Goal: Task Accomplishment & Management: Manage account settings

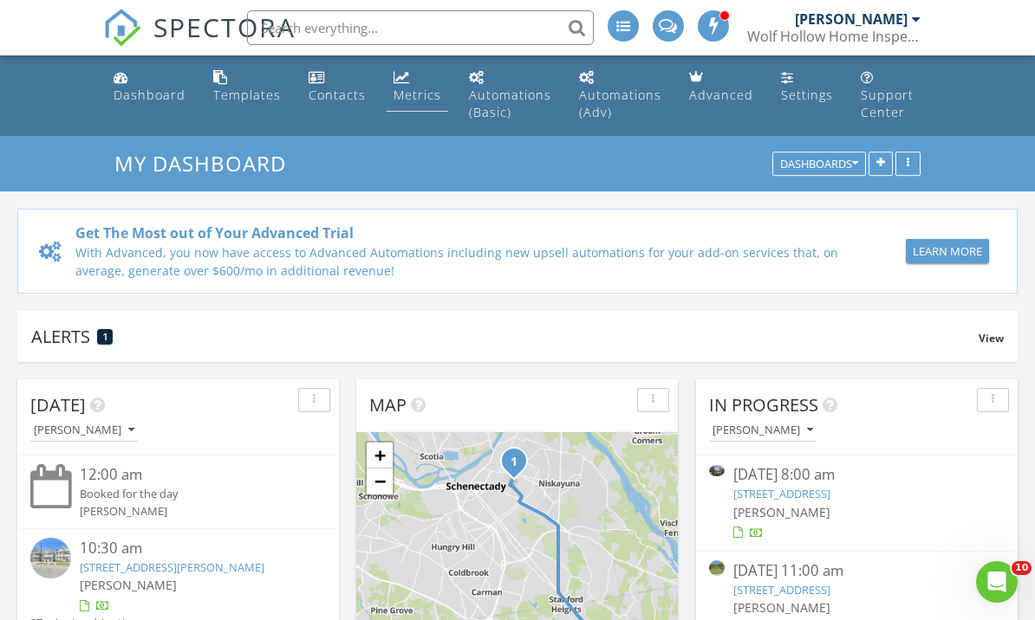
click at [422, 97] on div "Metrics" at bounding box center [417, 95] width 48 height 16
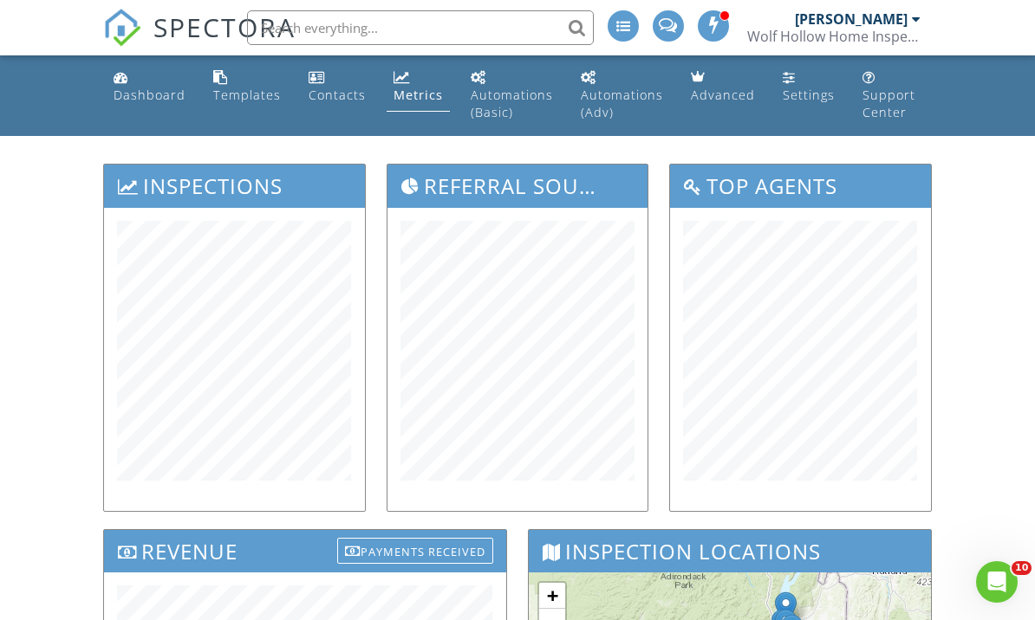
click at [152, 88] on div "Dashboard" at bounding box center [150, 95] width 72 height 16
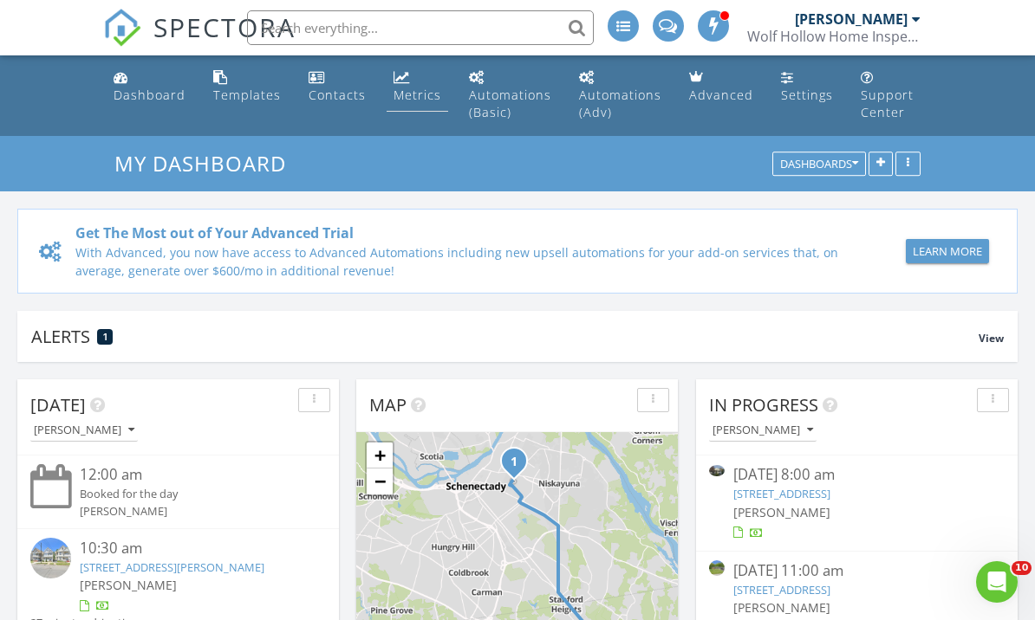
click at [419, 93] on div "Metrics" at bounding box center [417, 95] width 48 height 16
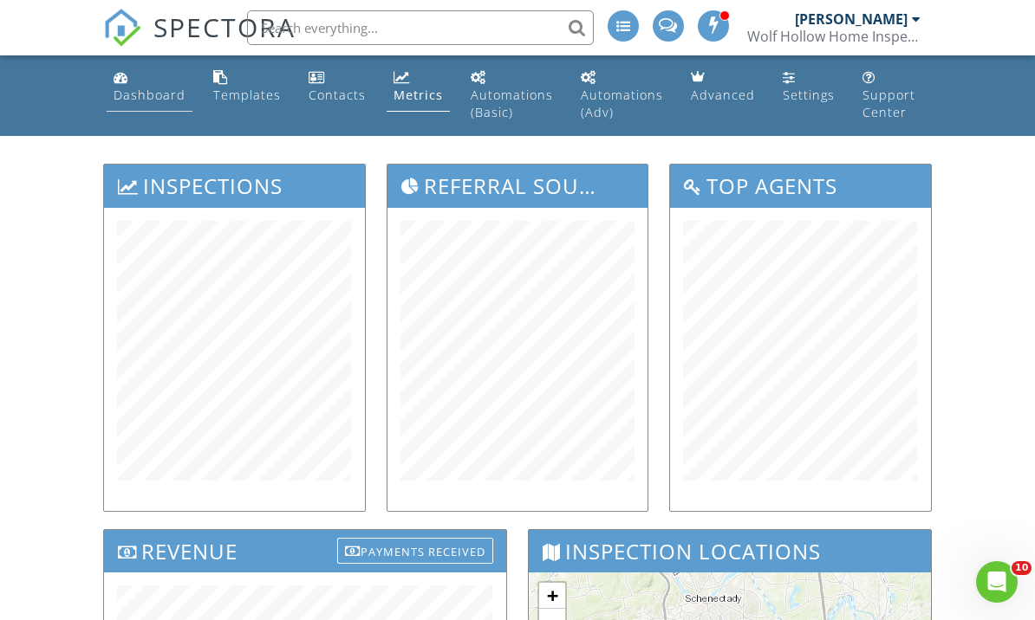
click at [146, 98] on div "Dashboard" at bounding box center [150, 95] width 72 height 16
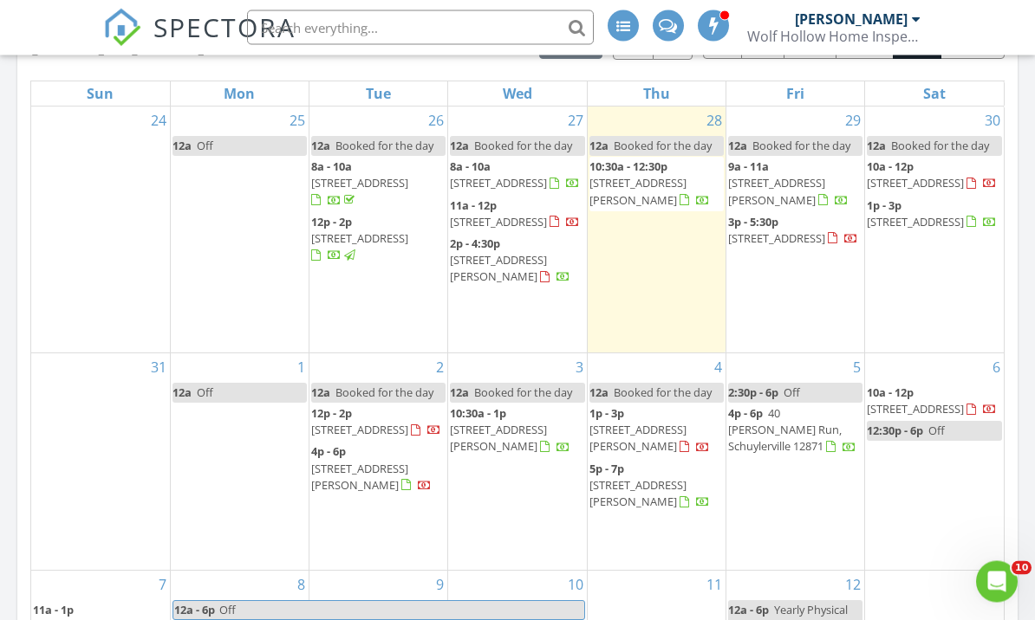
scroll to position [941, 0]
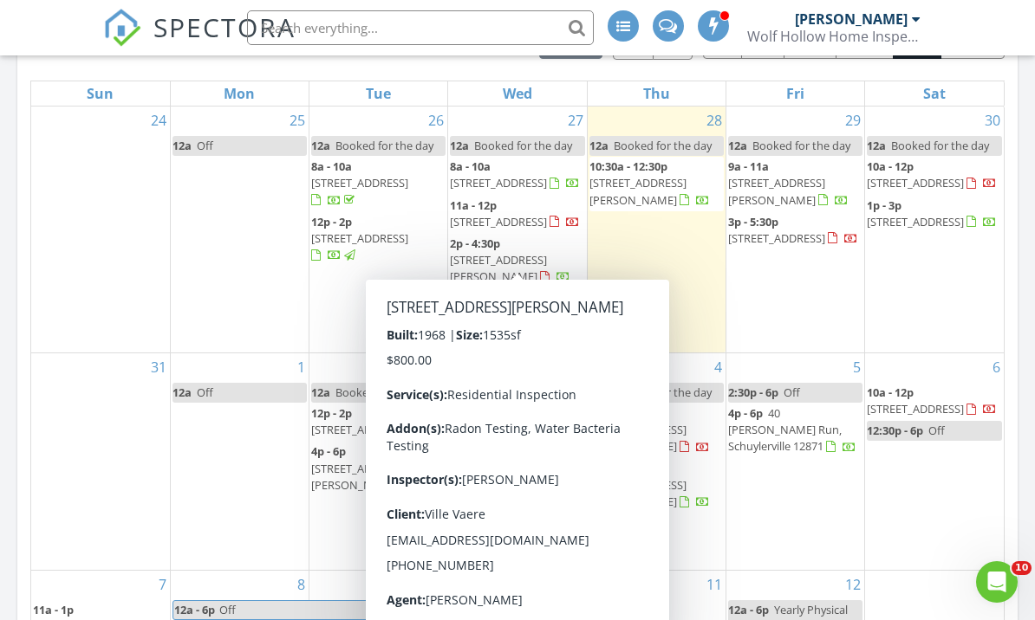
click at [156, 429] on div "31" at bounding box center [100, 462] width 139 height 217
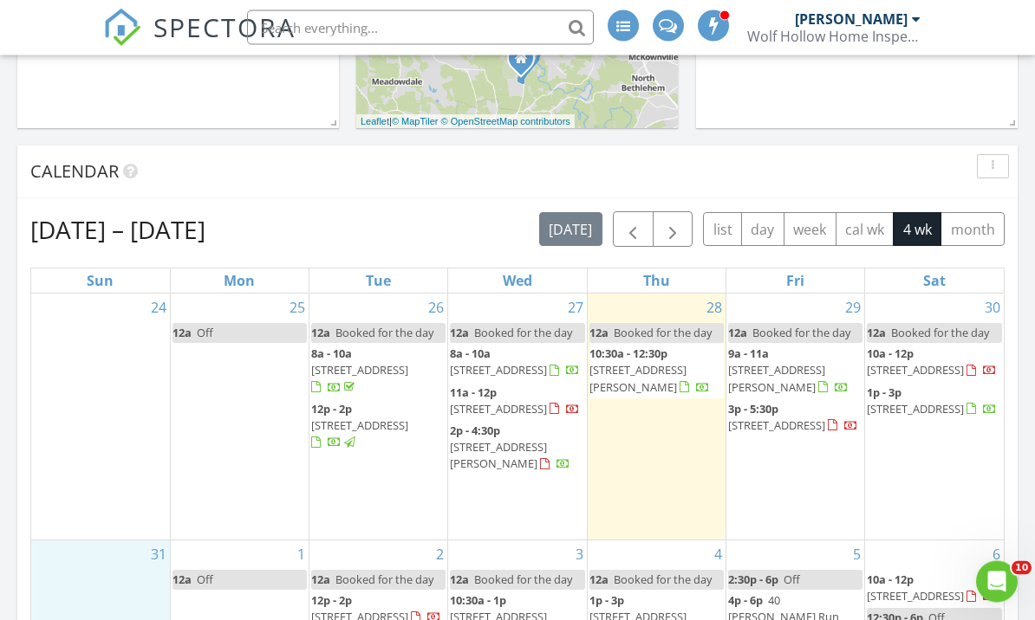
scroll to position [773, 0]
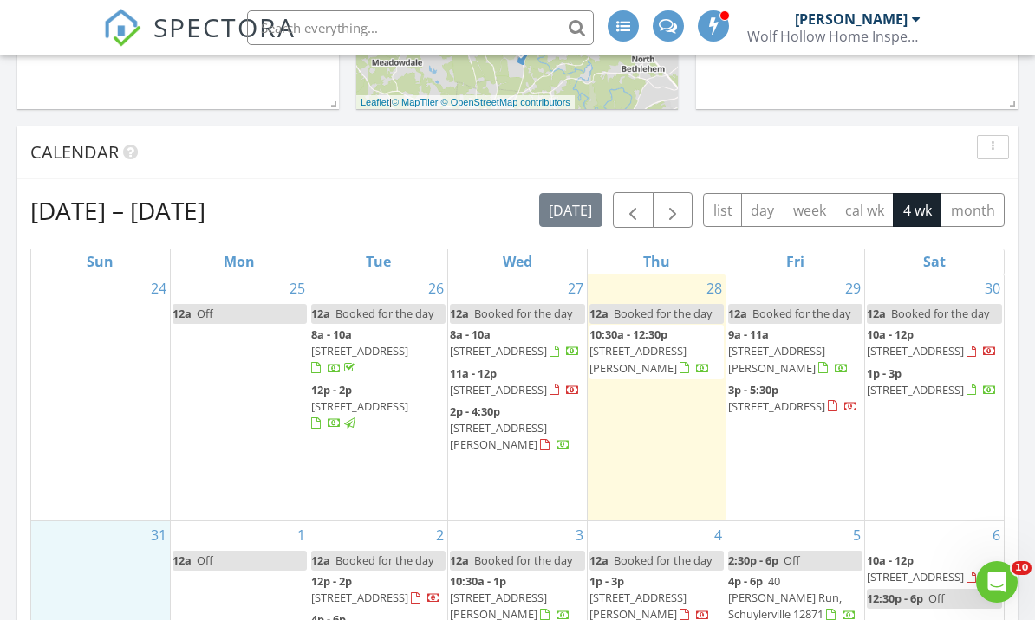
click at [451, 174] on div "Calendar" at bounding box center [517, 152] width 1000 height 53
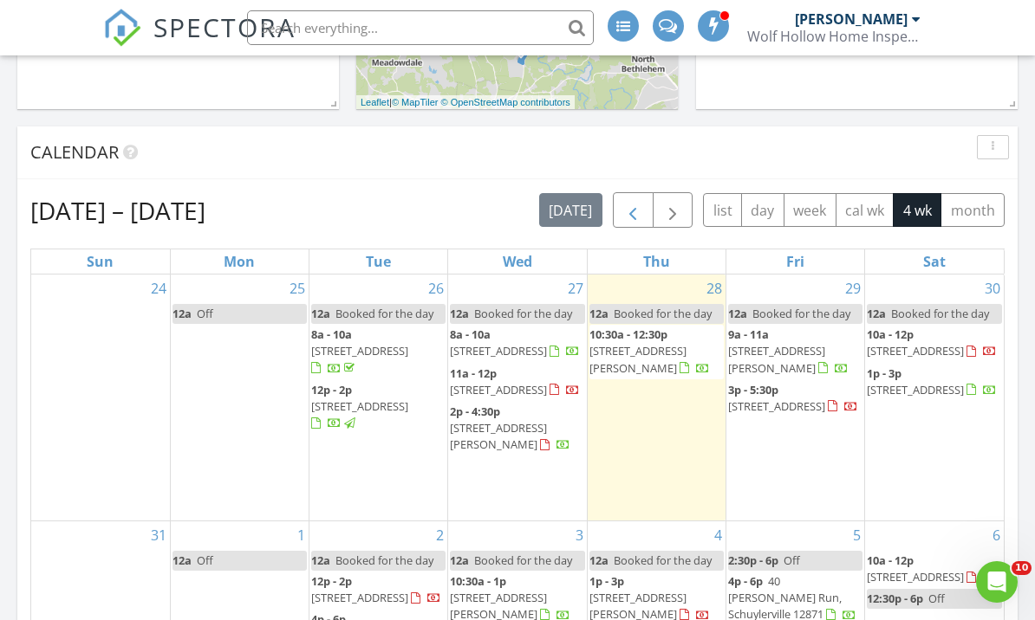
click at [637, 205] on span "button" at bounding box center [632, 211] width 21 height 21
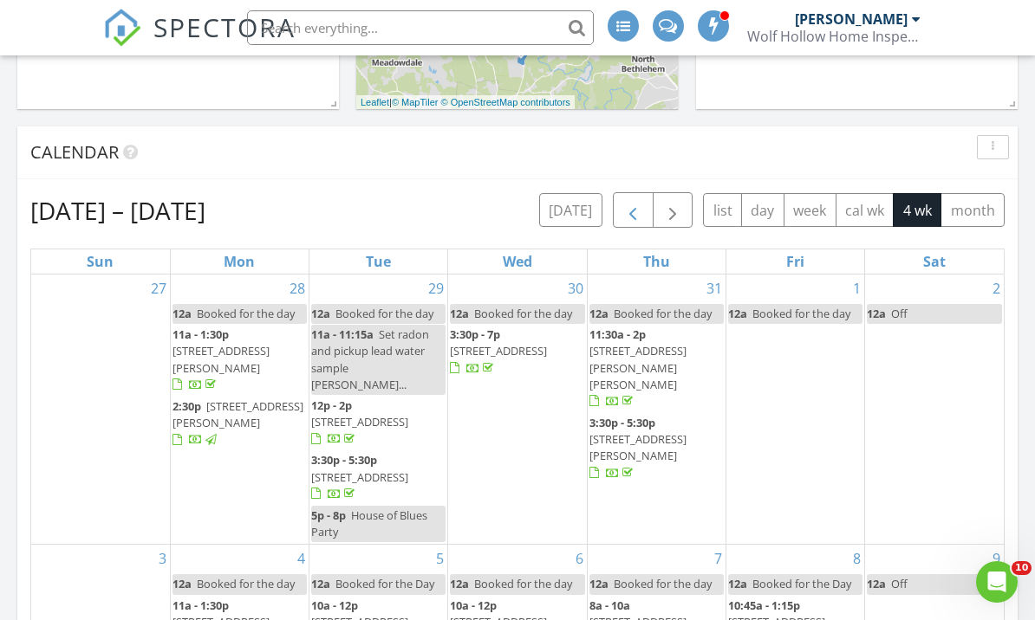
click at [637, 205] on span "button" at bounding box center [632, 211] width 21 height 21
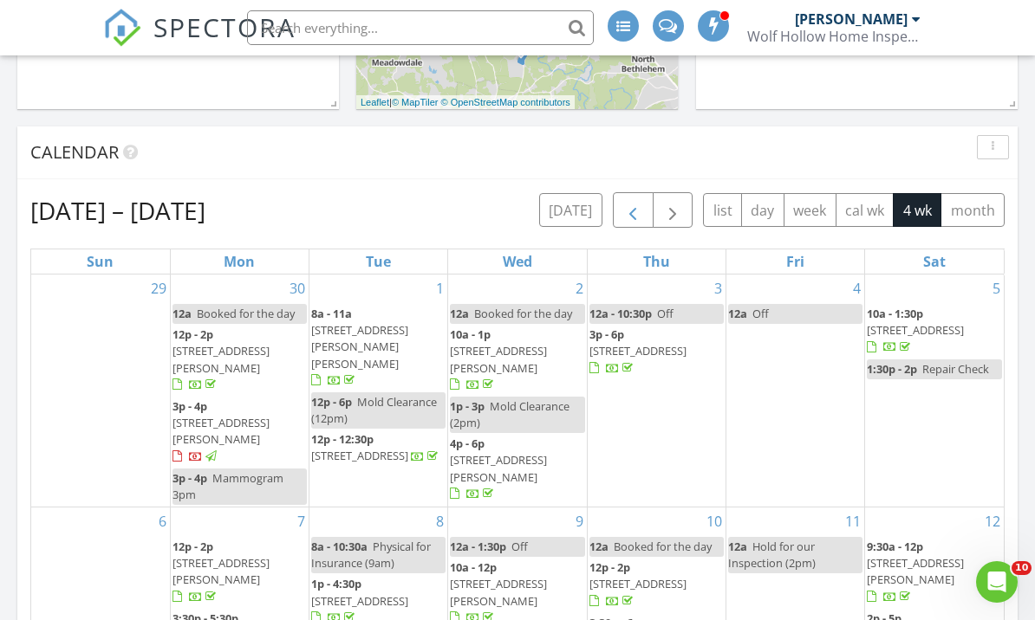
click at [637, 205] on span "button" at bounding box center [632, 211] width 21 height 21
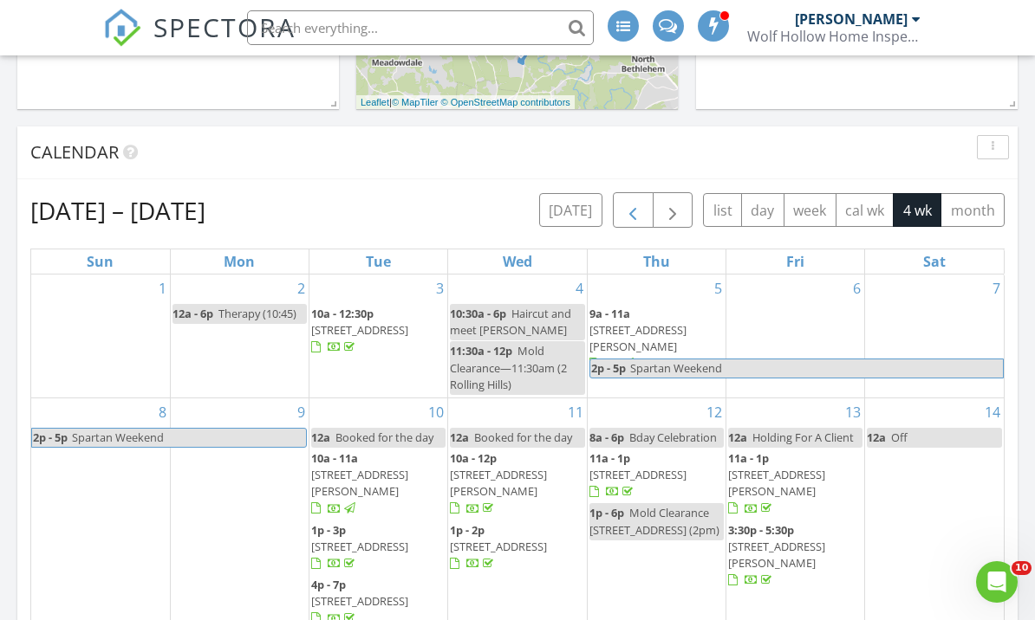
click at [637, 205] on span "button" at bounding box center [632, 211] width 21 height 21
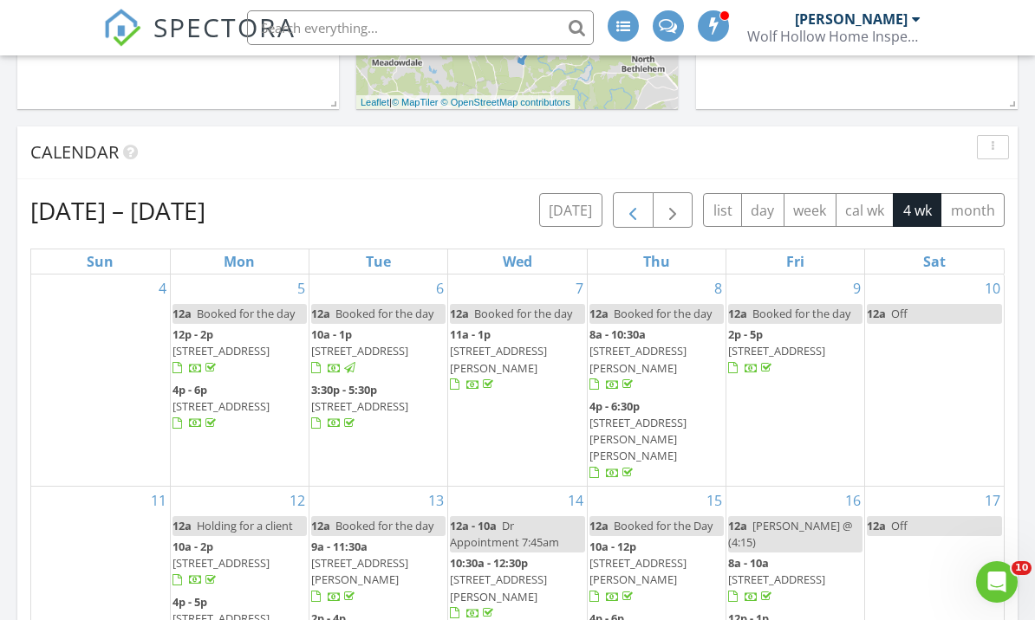
click at [637, 205] on span "button" at bounding box center [632, 211] width 21 height 21
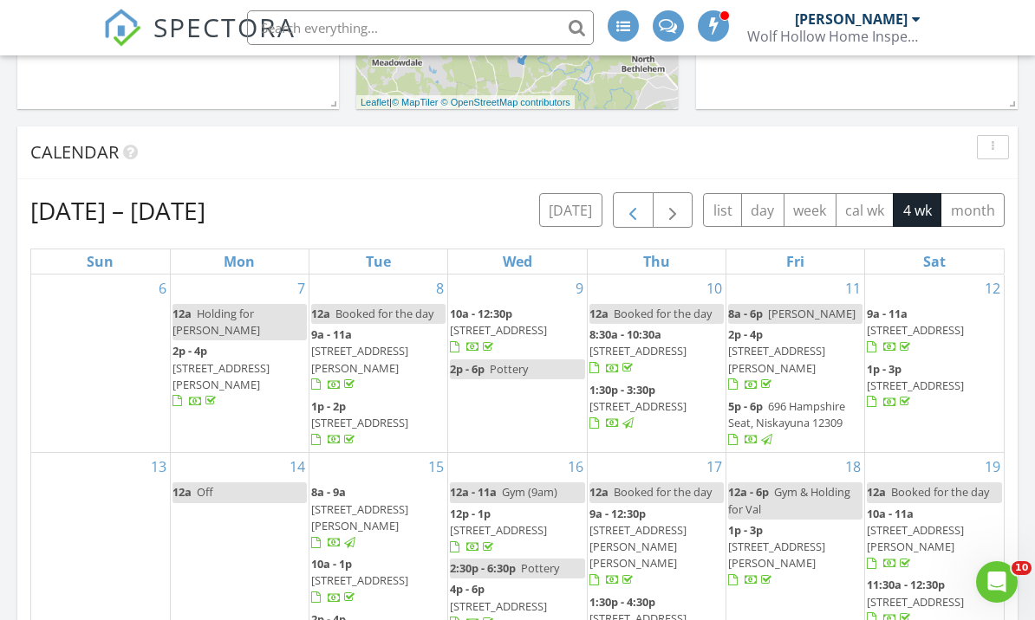
click at [637, 204] on span "button" at bounding box center [632, 211] width 21 height 21
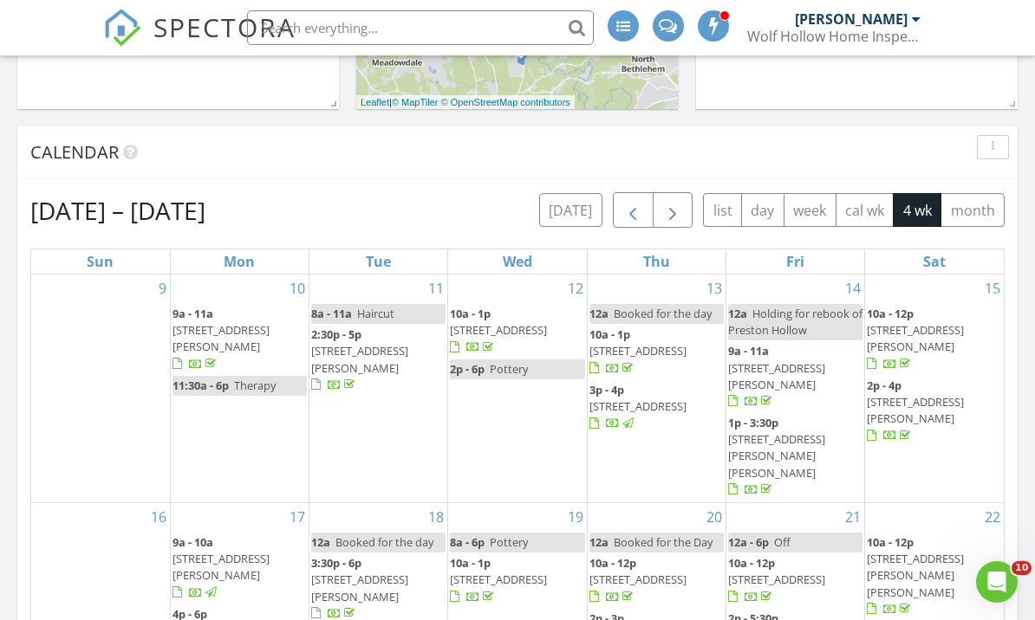
click at [637, 204] on span "button" at bounding box center [632, 211] width 21 height 21
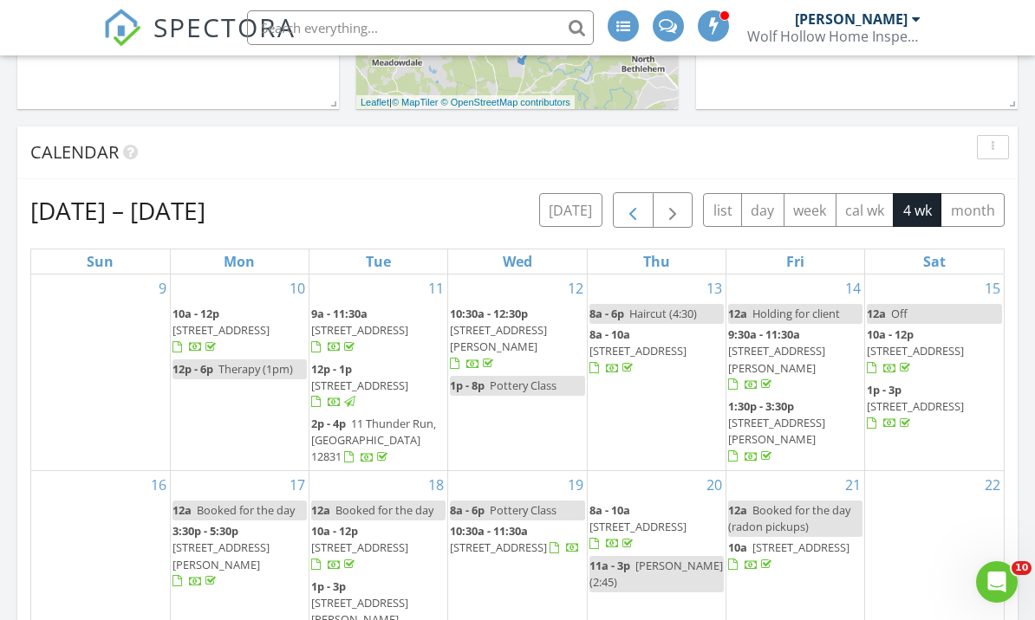
click at [638, 205] on span "button" at bounding box center [632, 211] width 21 height 21
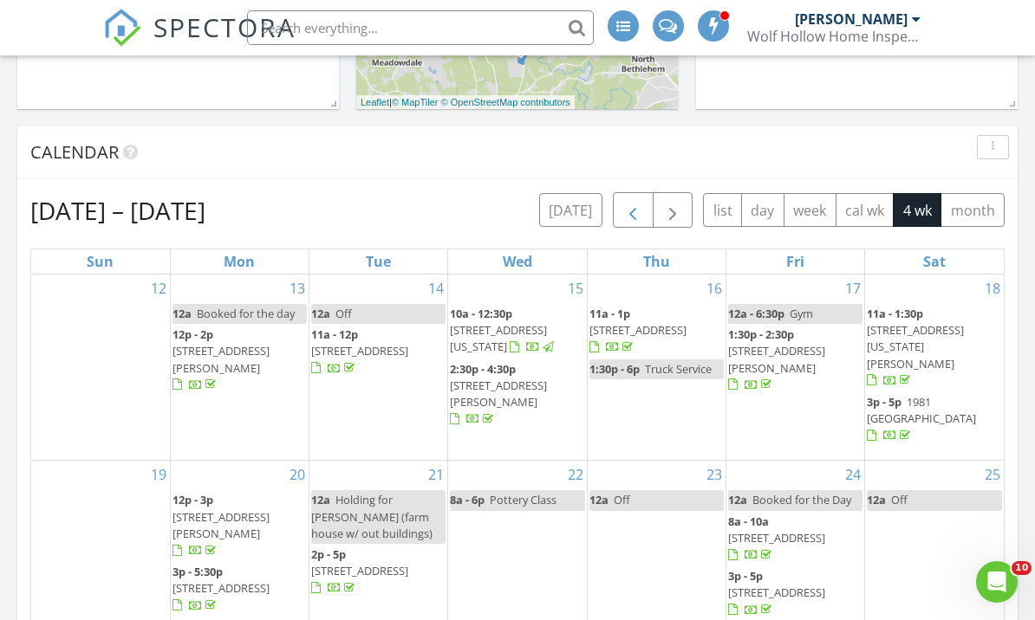
click at [638, 205] on span "button" at bounding box center [632, 211] width 21 height 21
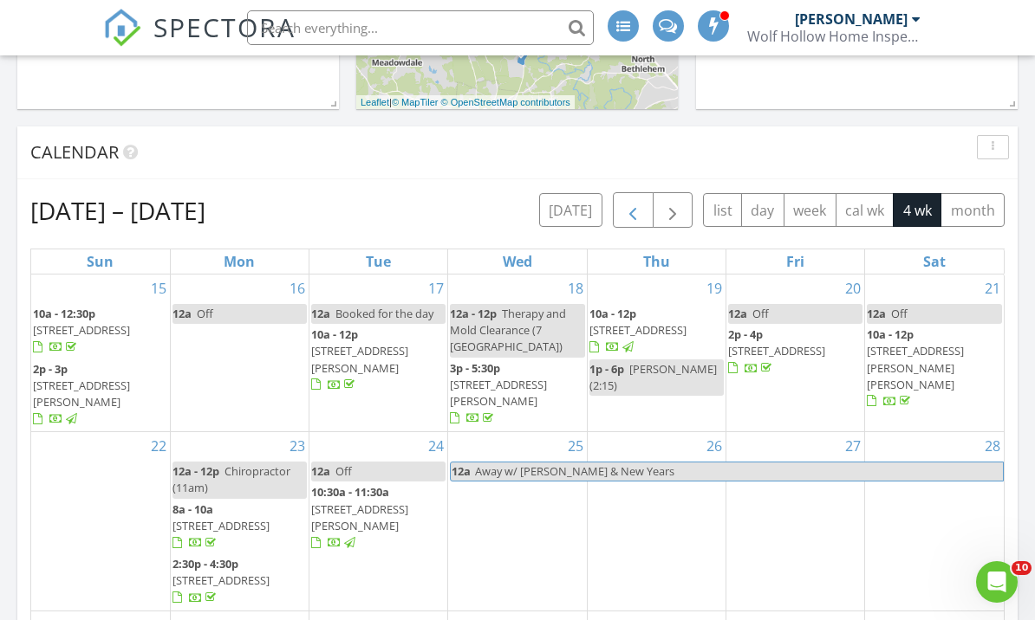
click at [638, 205] on span "button" at bounding box center [632, 211] width 21 height 21
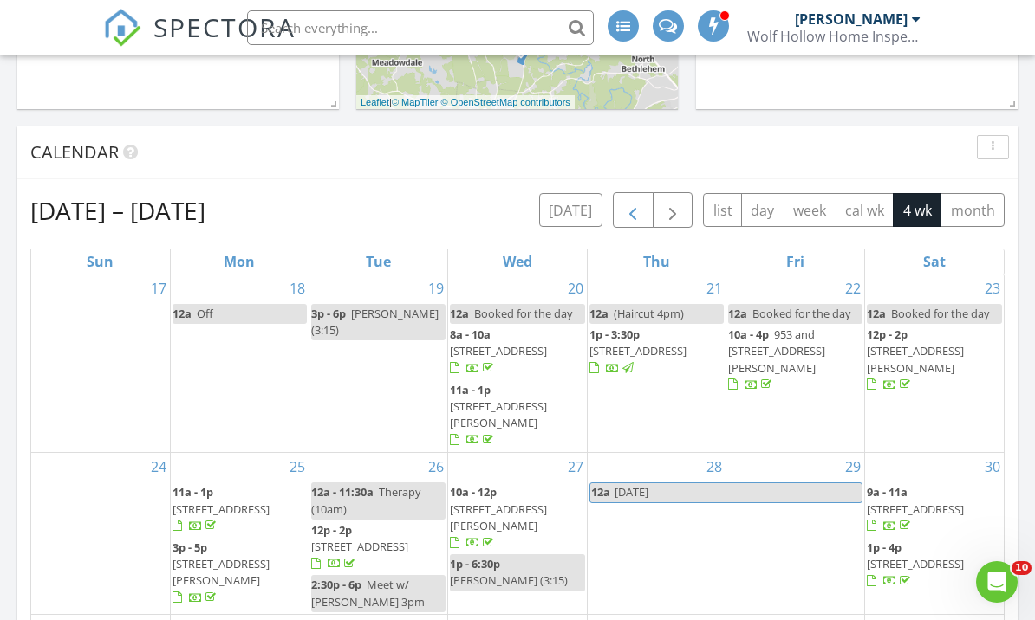
click at [638, 205] on span "button" at bounding box center [632, 211] width 21 height 21
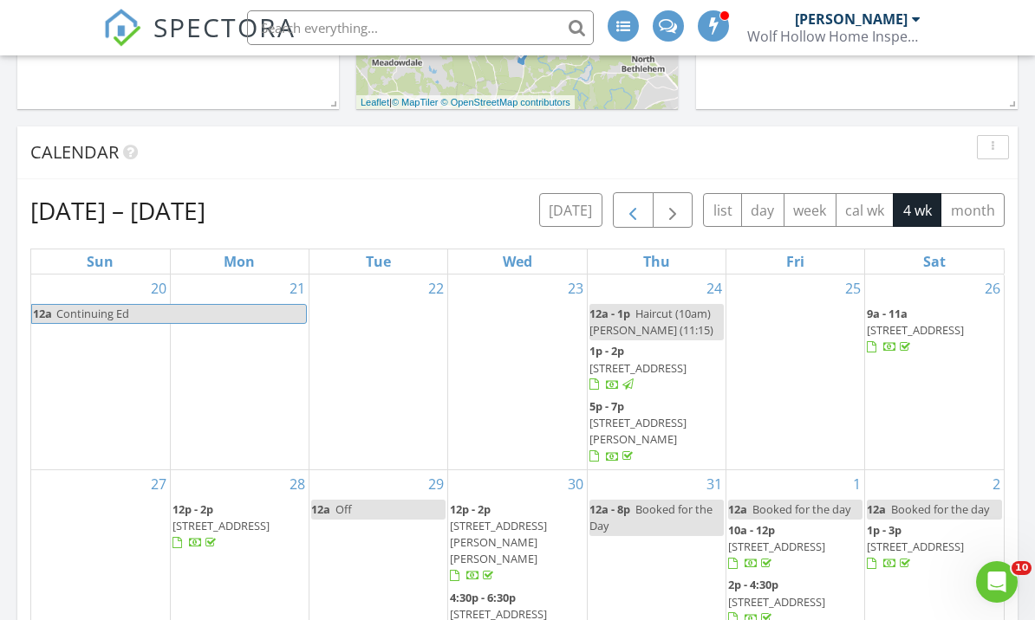
click at [638, 205] on span "button" at bounding box center [632, 211] width 21 height 21
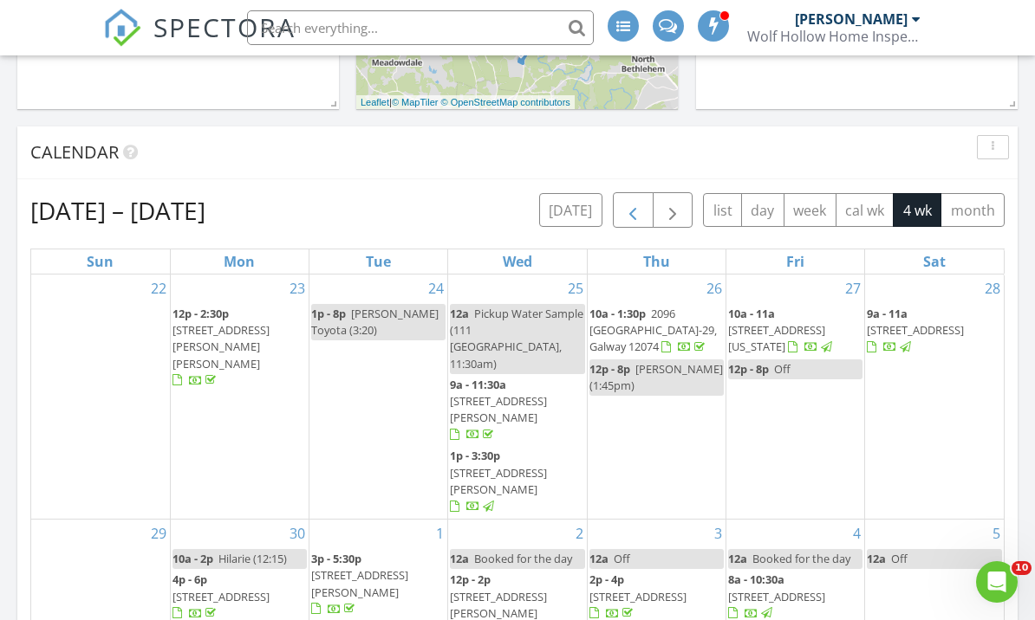
click at [638, 205] on span "button" at bounding box center [632, 211] width 21 height 21
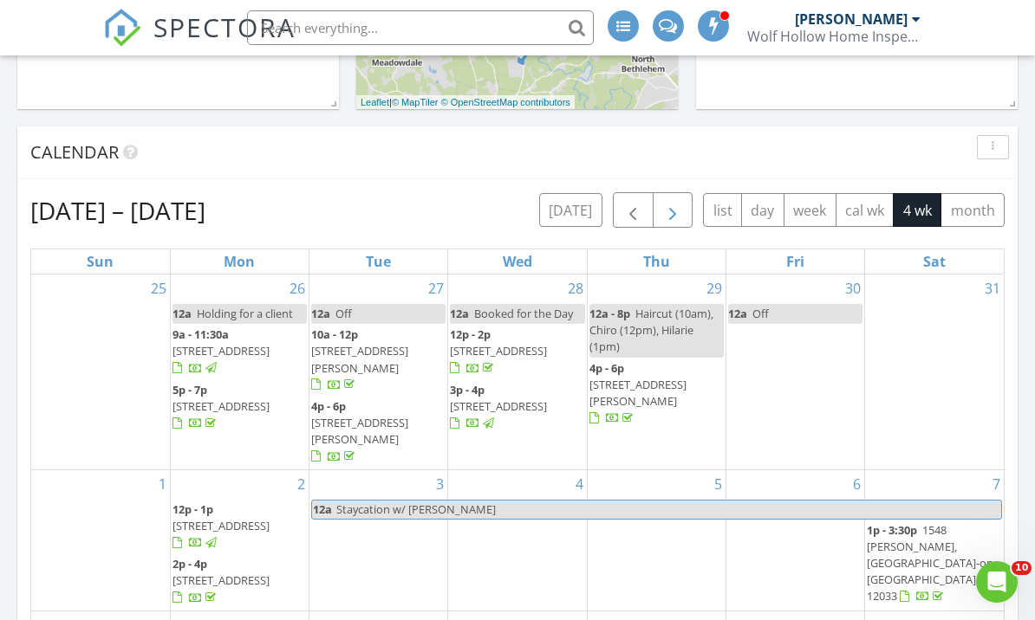
click at [676, 211] on span "button" at bounding box center [672, 211] width 21 height 21
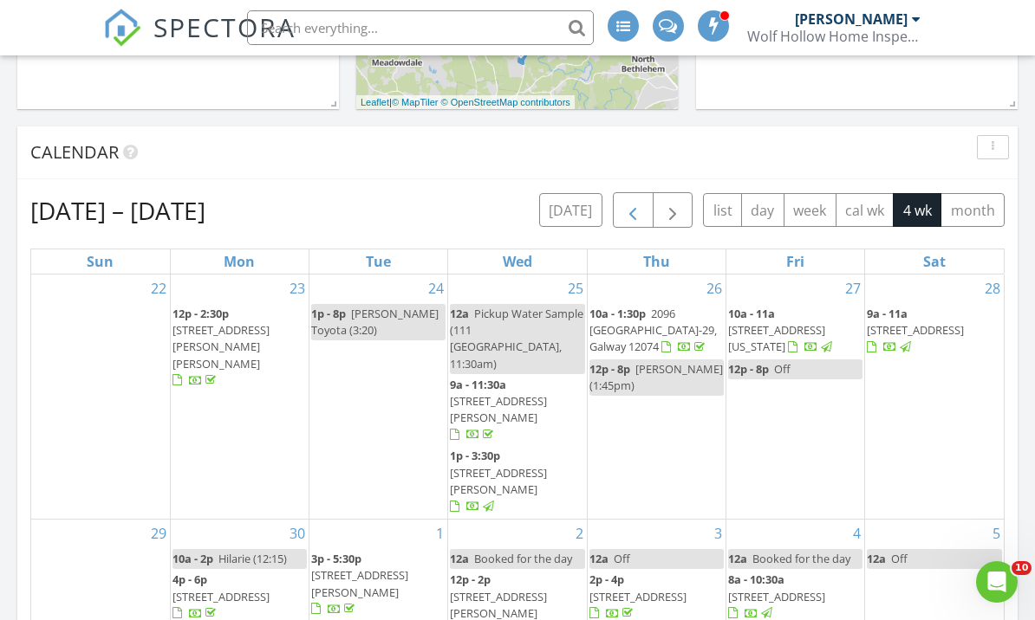
click at [636, 211] on span "button" at bounding box center [632, 211] width 21 height 21
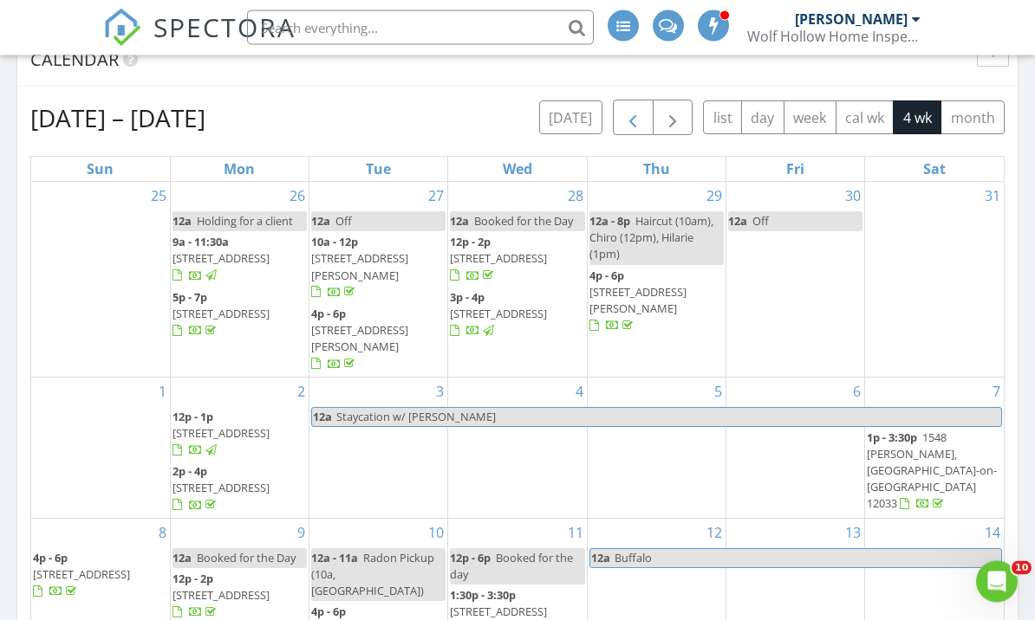
scroll to position [866, 0]
click at [622, 121] on span "button" at bounding box center [632, 118] width 21 height 21
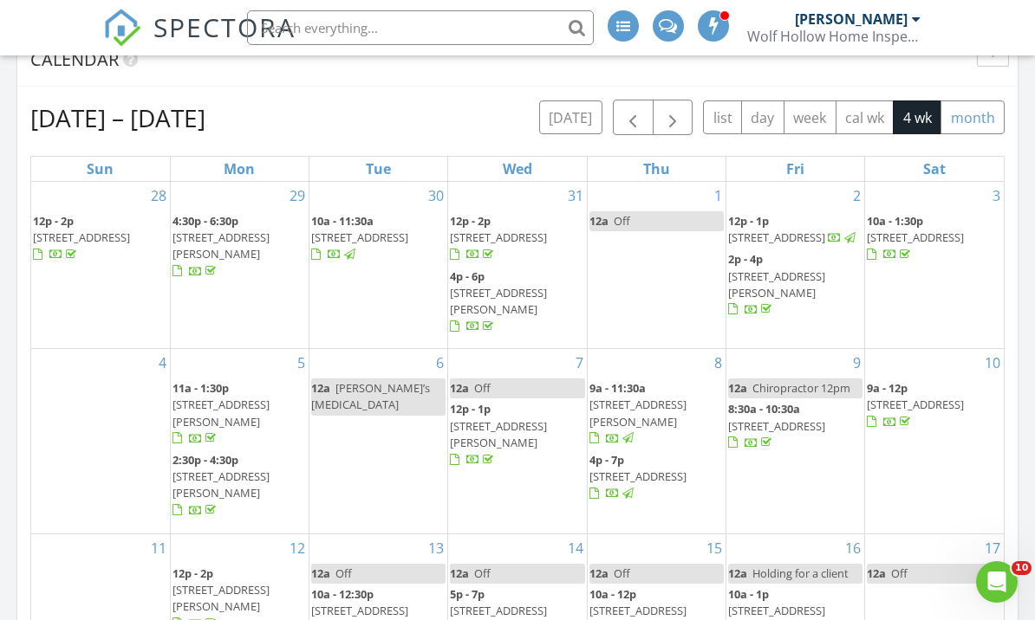
click at [959, 119] on button "month" at bounding box center [972, 118] width 64 height 34
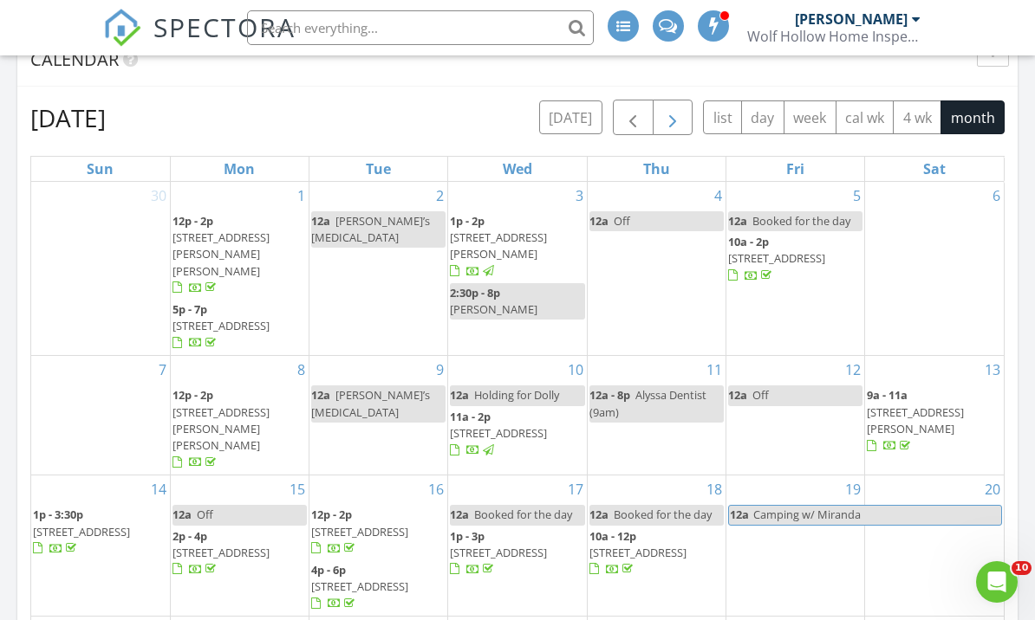
click at [686, 117] on button "button" at bounding box center [672, 118] width 41 height 36
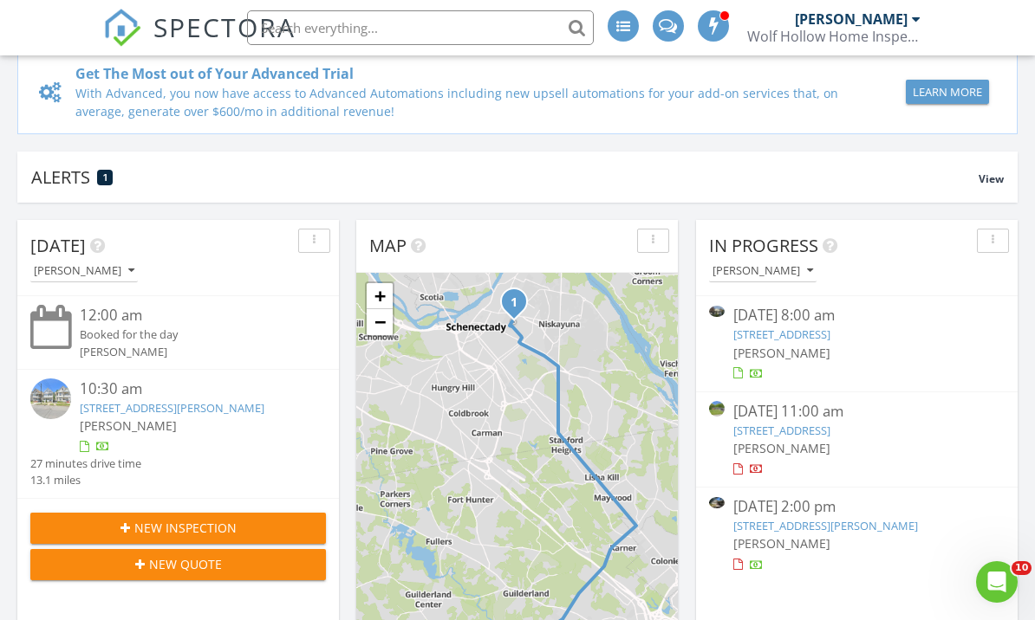
scroll to position [0, 0]
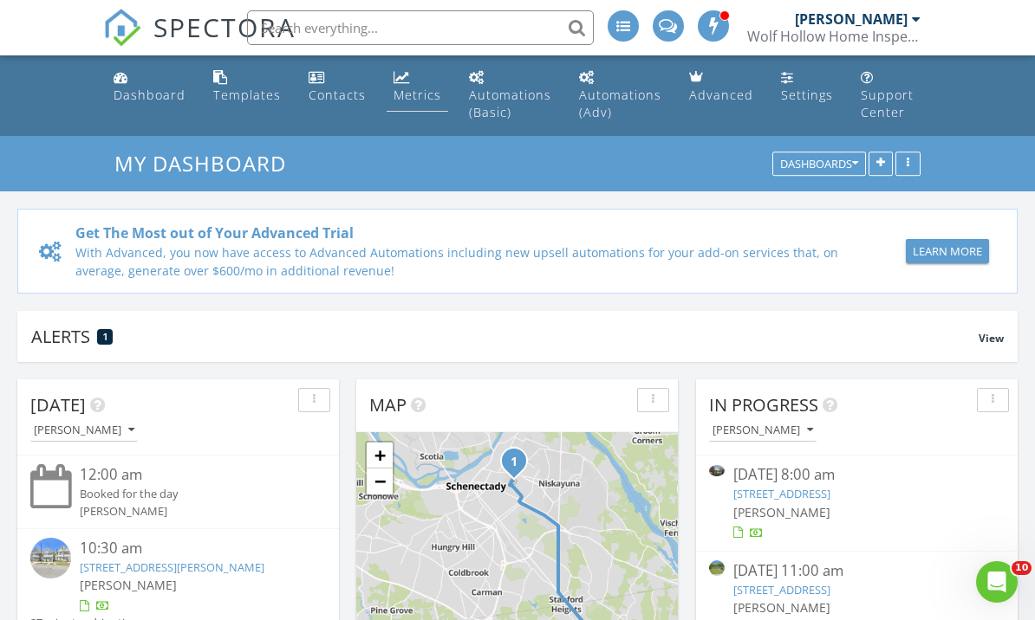
click at [418, 104] on link "Metrics" at bounding box center [417, 86] width 62 height 49
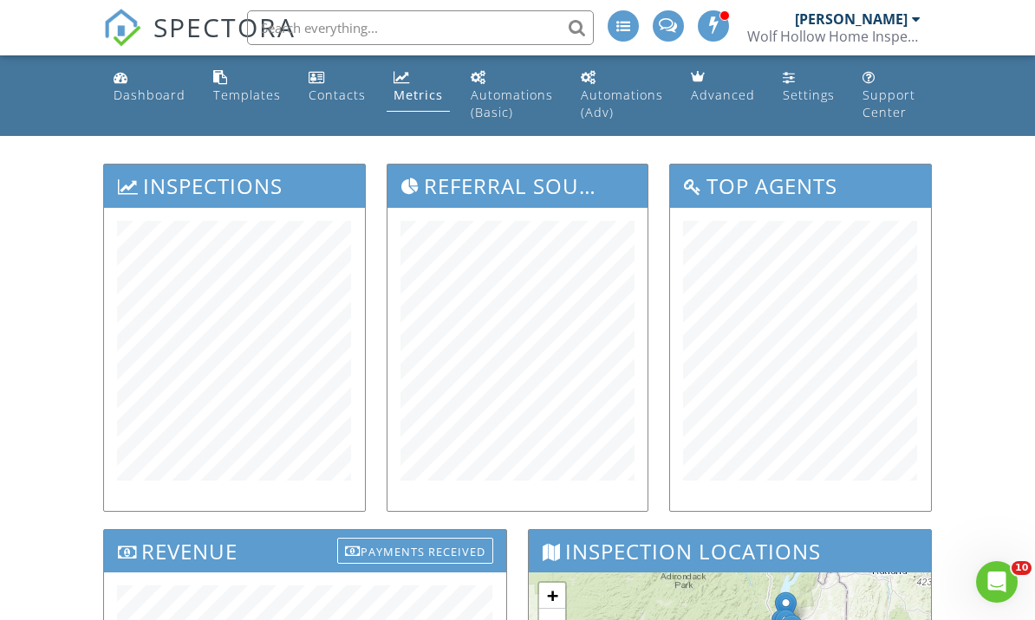
click at [852, 16] on div "[PERSON_NAME]" at bounding box center [851, 18] width 113 height 17
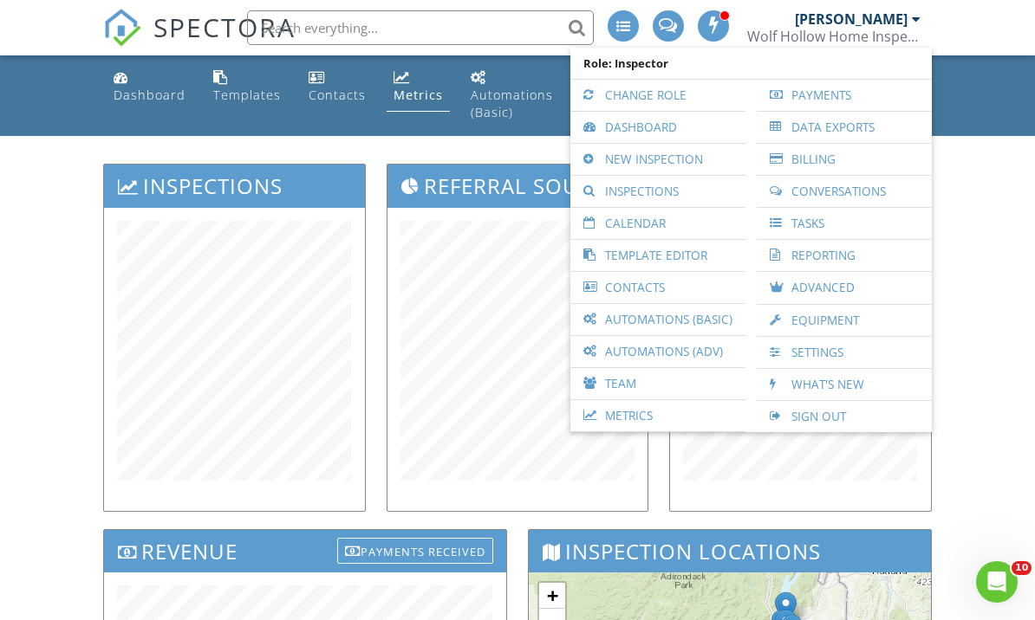
click at [813, 94] on link "Payments" at bounding box center [844, 95] width 158 height 31
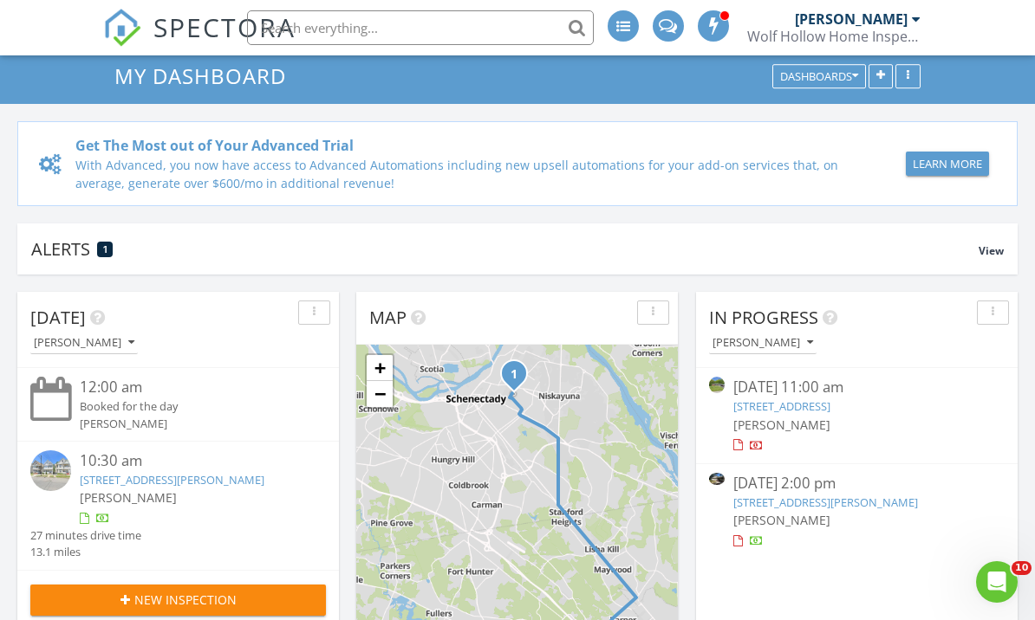
scroll to position [35, 0]
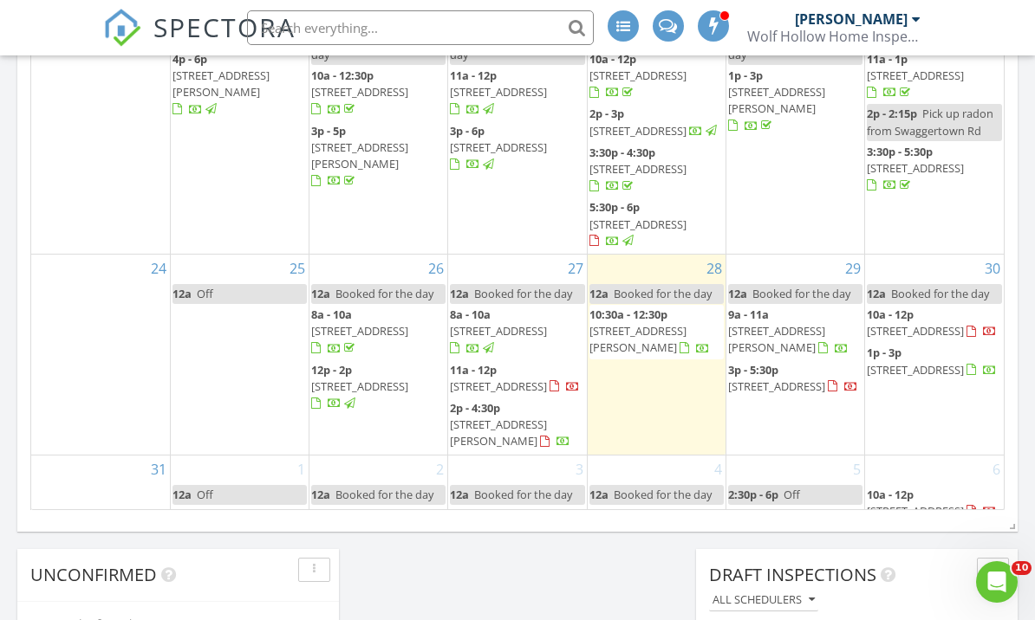
scroll to position [1339, 0]
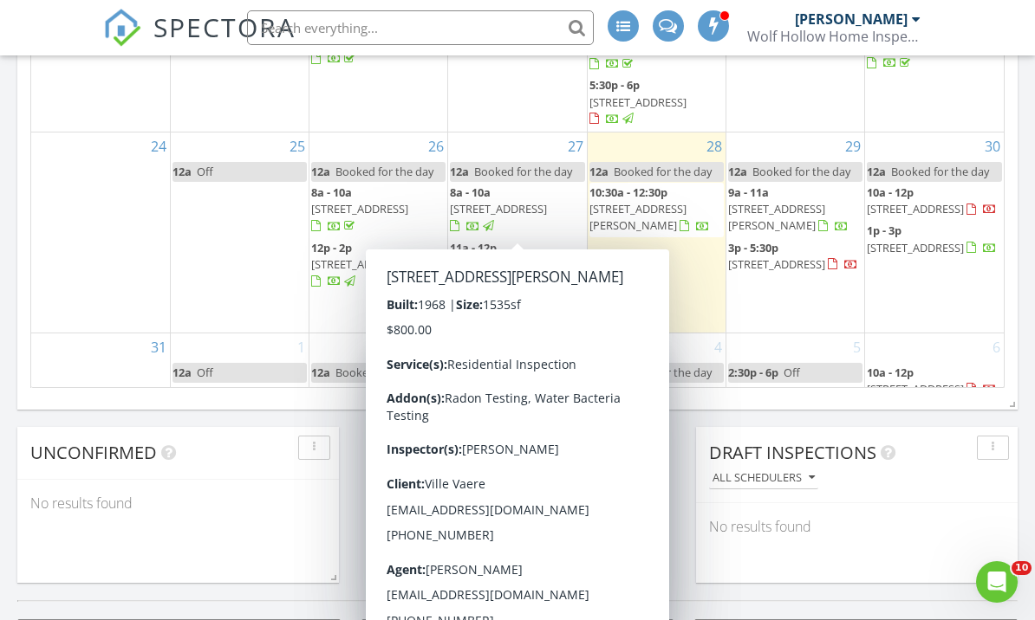
click at [512, 295] on span "102 Judith Ln, Delanson 12053" at bounding box center [498, 311] width 97 height 32
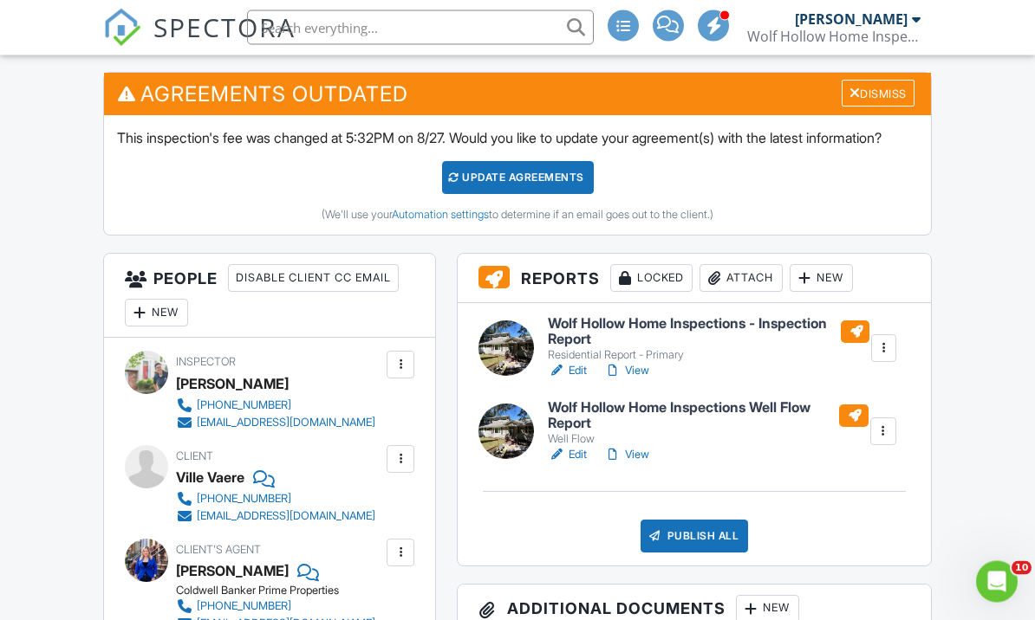
scroll to position [471, 0]
click at [640, 379] on link "View" at bounding box center [626, 370] width 45 height 17
